Goal: Information Seeking & Learning: Find specific fact

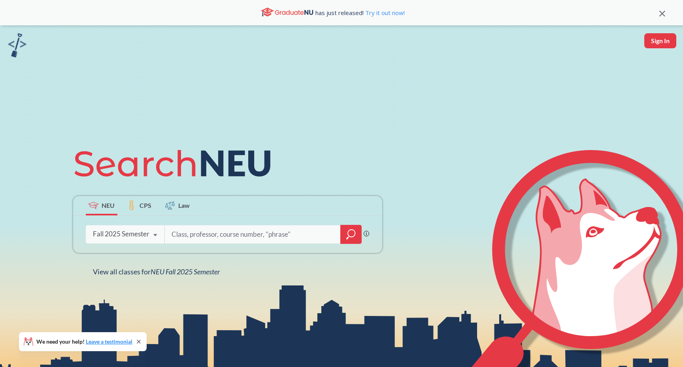
click at [170, 235] on div at bounding box center [263, 234] width 198 height 18
click at [136, 231] on div "Fall 2025 Semester" at bounding box center [121, 233] width 57 height 9
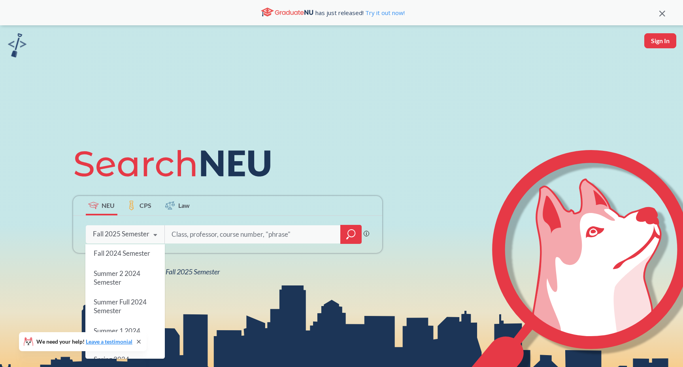
scroll to position [133, 0]
click at [138, 257] on span "Fall 2024 Semester" at bounding box center [121, 255] width 57 height 8
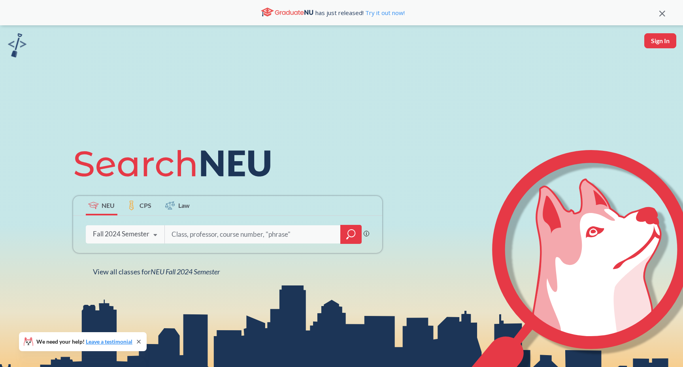
click at [191, 236] on input "search" at bounding box center [253, 234] width 164 height 17
type input "cy4740"
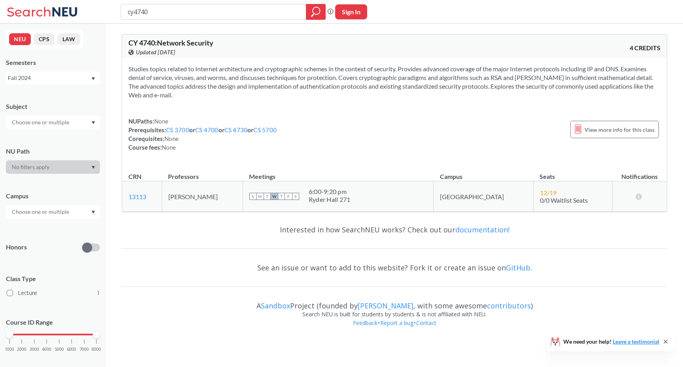
drag, startPoint x: 173, startPoint y: 195, endPoint x: 251, endPoint y: 195, distance: 77.9
click at [243, 195] on td "[PERSON_NAME]" at bounding box center [202, 196] width 81 height 30
copy td "[PERSON_NAME]"
click at [243, 195] on td "[PERSON_NAME]" at bounding box center [202, 196] width 81 height 30
click at [235, 15] on input "cy4740" at bounding box center [214, 11] width 174 height 13
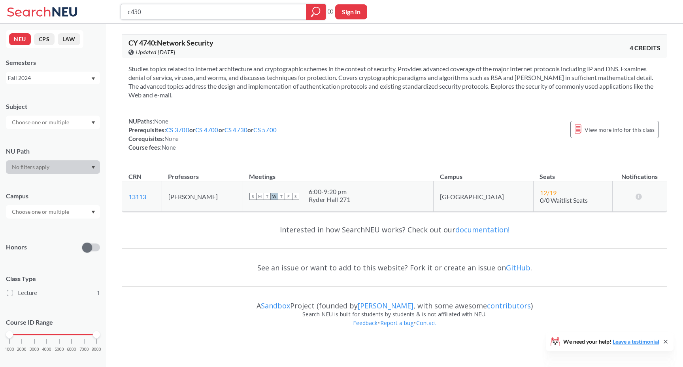
type input "c4300"
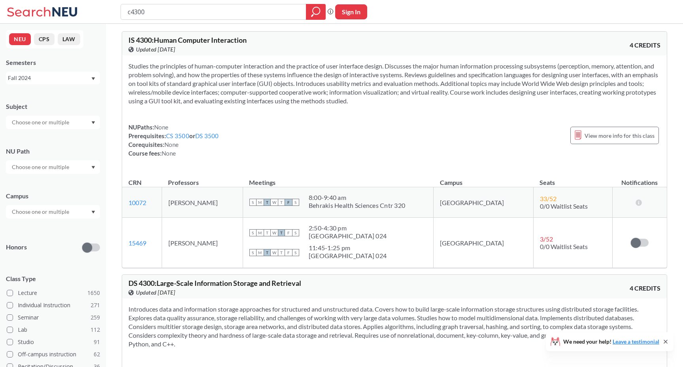
scroll to position [0, 0]
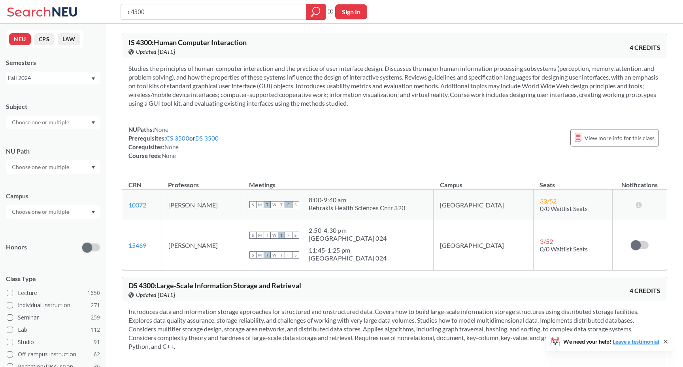
type input "cs4300"
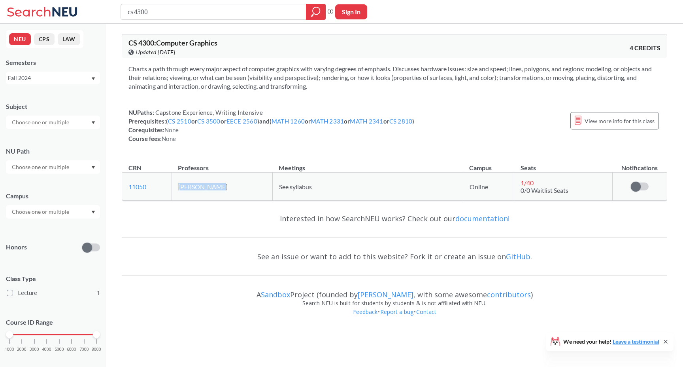
drag, startPoint x: 181, startPoint y: 186, endPoint x: 228, endPoint y: 186, distance: 46.7
click at [228, 186] on td "[PERSON_NAME]" at bounding box center [222, 186] width 101 height 28
copy td "[PERSON_NAME]"
click at [228, 186] on td "[PERSON_NAME]" at bounding box center [222, 186] width 101 height 28
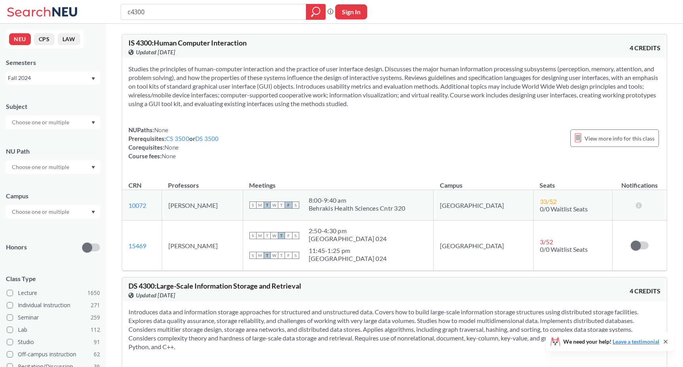
scroll to position [0, 0]
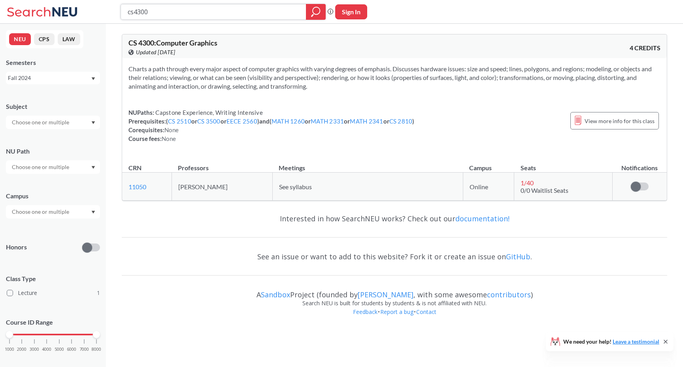
click at [198, 10] on input "cs4300" at bounding box center [214, 11] width 174 height 13
type input "cs3520"
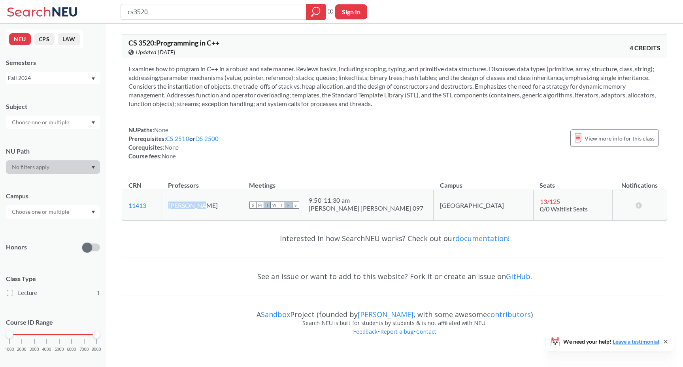
drag, startPoint x: 194, startPoint y: 206, endPoint x: 213, endPoint y: 206, distance: 19.0
click at [213, 206] on td "[PERSON_NAME]" at bounding box center [202, 205] width 81 height 30
copy td "[PERSON_NAME]"
click at [226, 205] on td "[PERSON_NAME]" at bounding box center [202, 205] width 81 height 30
click at [39, 76] on div "Fall 2024" at bounding box center [49, 78] width 83 height 9
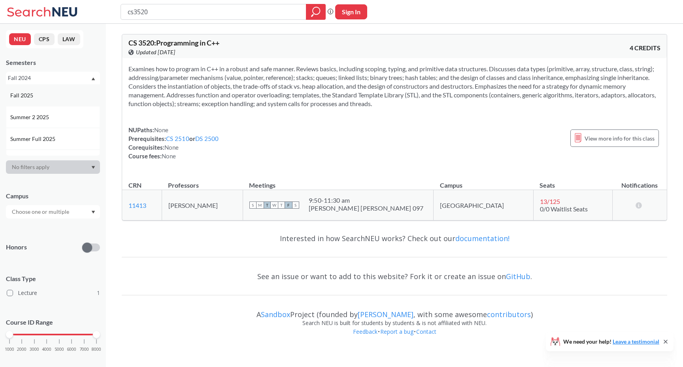
click at [47, 100] on div "Fall 2025" at bounding box center [53, 95] width 94 height 22
